Goal: Task Accomplishment & Management: Manage account settings

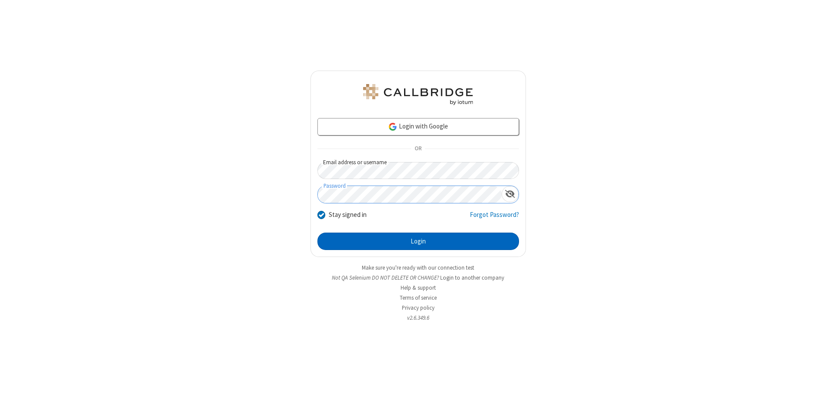
click at [418, 241] on button "Login" at bounding box center [417, 240] width 201 height 17
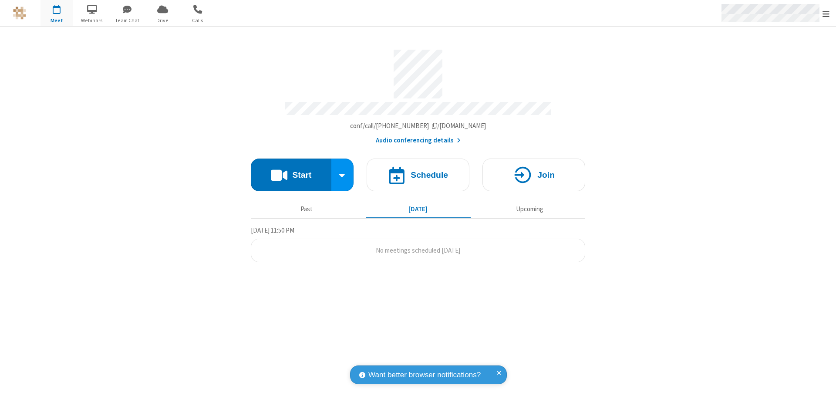
click at [826, 13] on span "Open menu" at bounding box center [825, 14] width 7 height 9
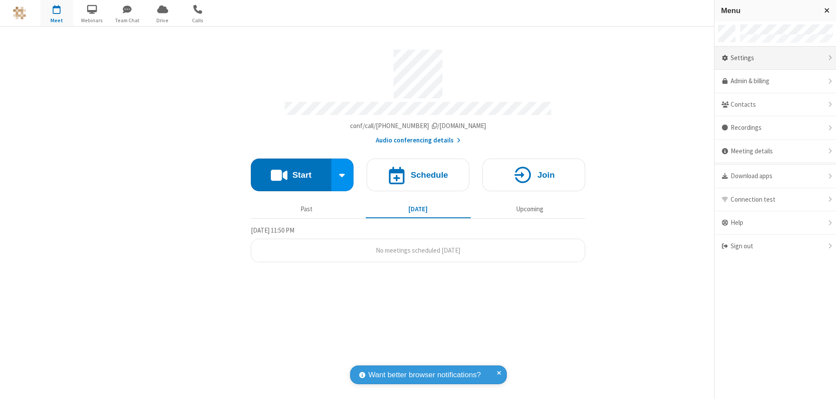
click at [775, 58] on div "Settings" at bounding box center [774, 58] width 121 height 23
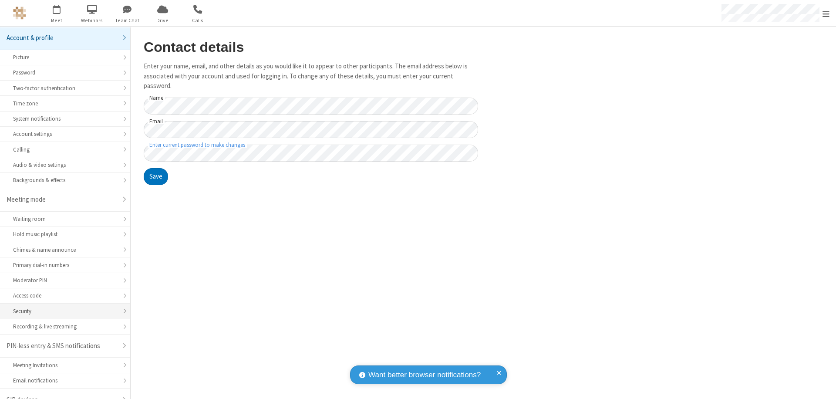
click at [62, 307] on div "Security" at bounding box center [65, 311] width 104 height 8
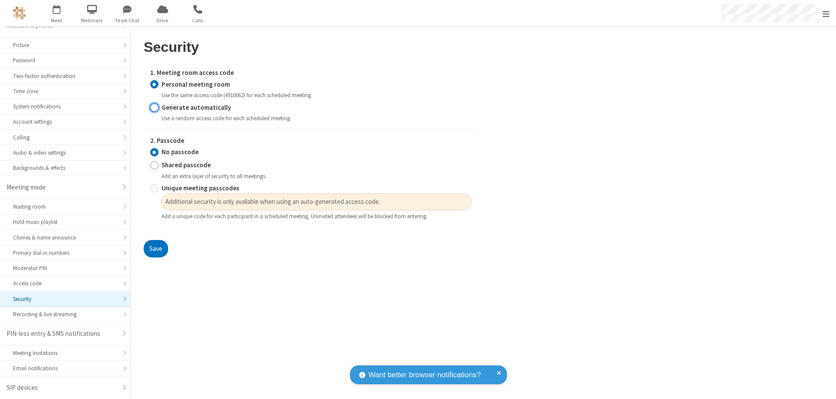
click at [154, 107] on input "Generate automatically" at bounding box center [154, 107] width 8 height 9
radio input "true"
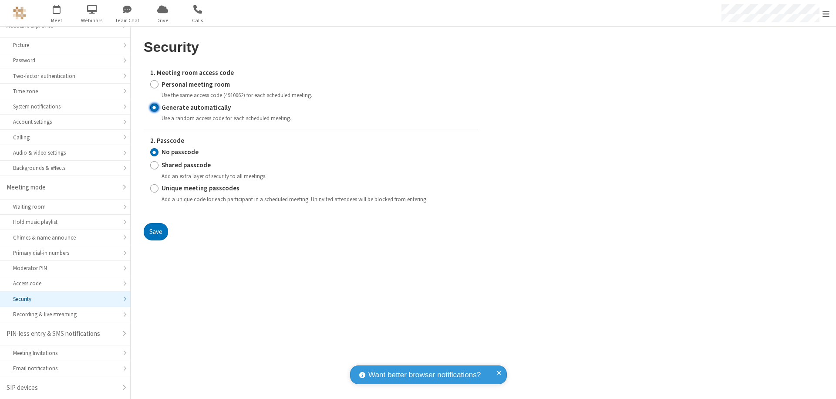
click at [154, 152] on input "No passcode" at bounding box center [154, 152] width 8 height 9
click at [155, 231] on button "Save" at bounding box center [156, 231] width 24 height 17
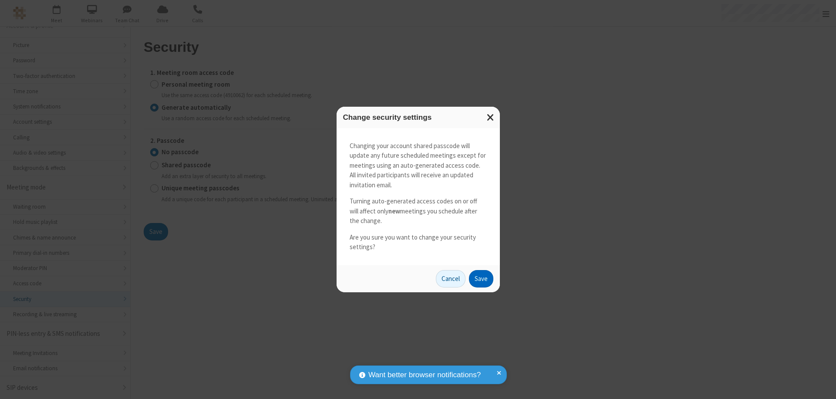
click at [480, 278] on button "Save" at bounding box center [481, 278] width 24 height 17
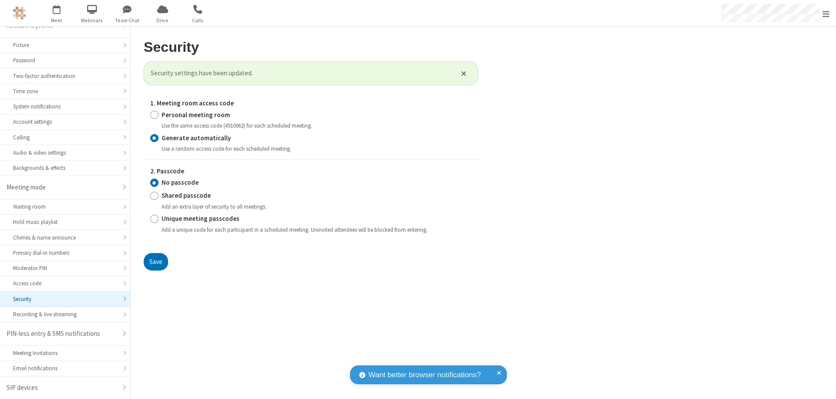
click at [826, 13] on span "Open menu" at bounding box center [825, 14] width 7 height 9
click at [57, 13] on span "button" at bounding box center [56, 9] width 33 height 15
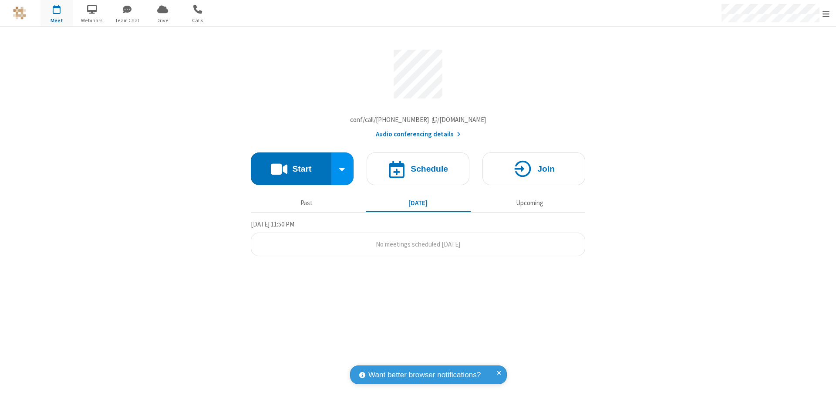
click at [418, 171] on h4 "Schedule" at bounding box center [428, 168] width 37 height 8
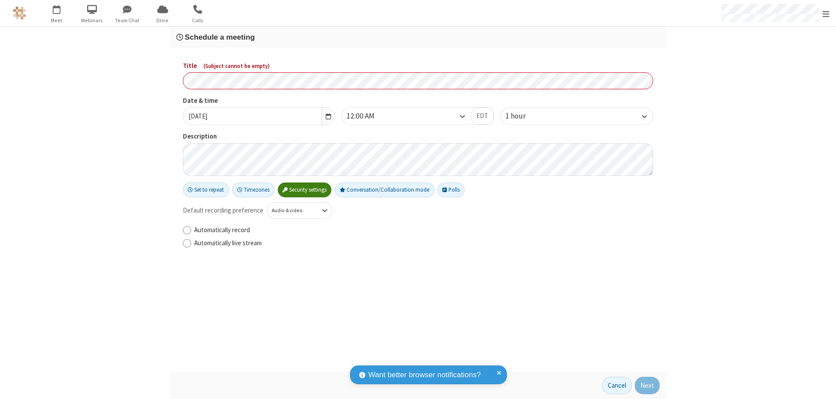
click at [418, 37] on h3 "Schedule a meeting" at bounding box center [417, 37] width 483 height 8
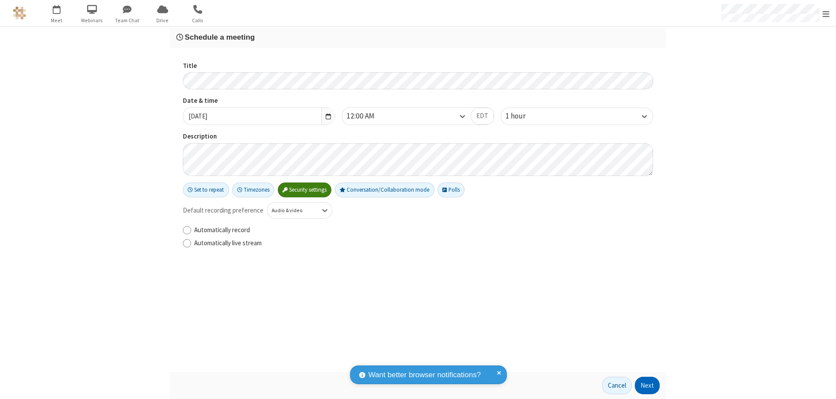
click at [647, 385] on button "Next" at bounding box center [646, 384] width 25 height 17
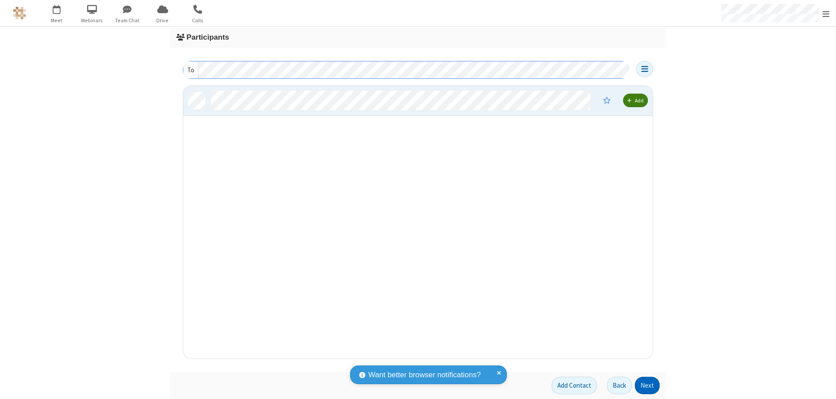
click at [647, 385] on button "Next" at bounding box center [646, 384] width 25 height 17
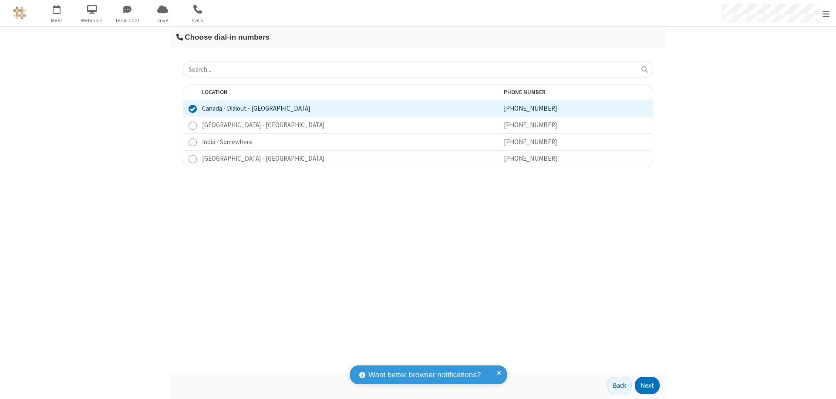
click at [647, 385] on button "Next" at bounding box center [646, 384] width 25 height 17
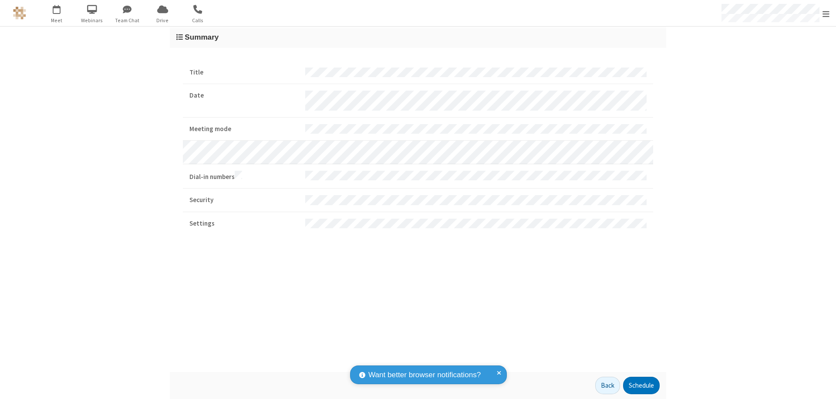
click at [641, 385] on button "Schedule" at bounding box center [641, 384] width 37 height 17
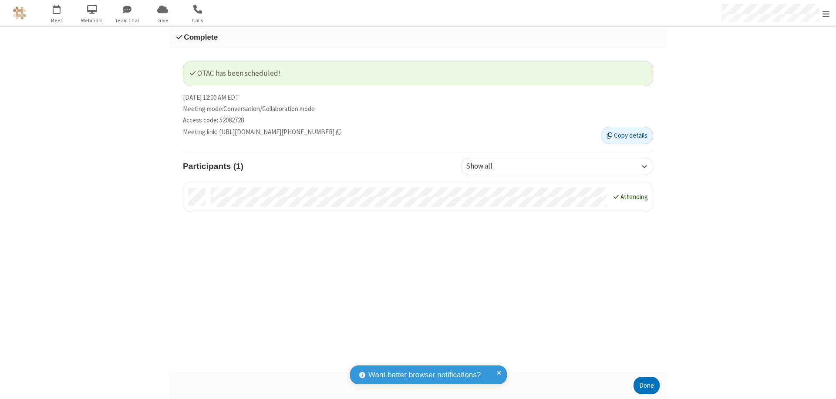
click at [646, 385] on button "Done" at bounding box center [646, 384] width 26 height 17
